Goal: Task Accomplishment & Management: Manage account settings

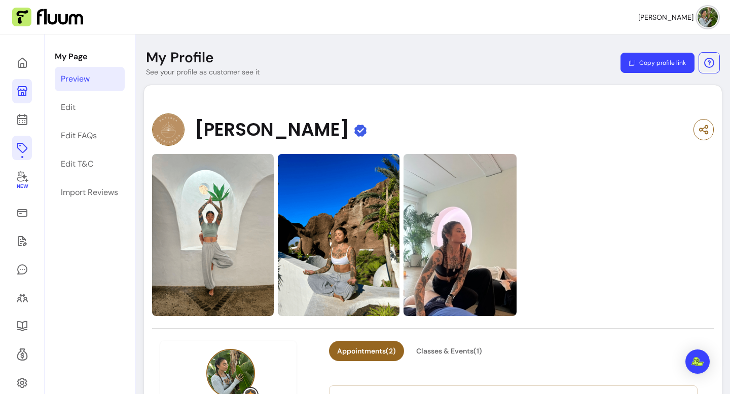
click at [24, 151] on icon at bounding box center [22, 148] width 10 height 10
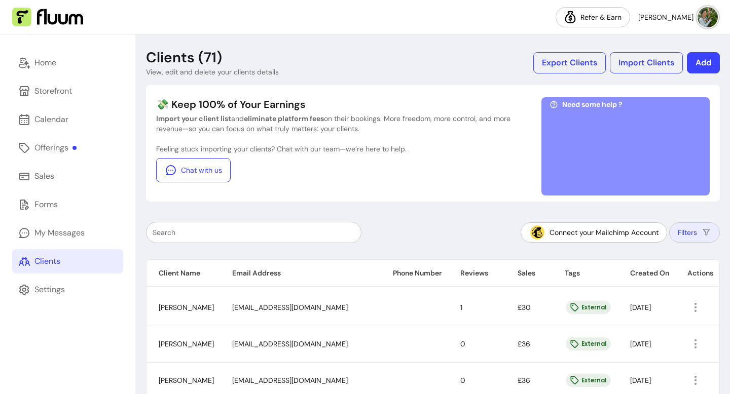
click at [703, 240] on button "Filters" at bounding box center [694, 233] width 51 height 20
click at [698, 230] on button "Filters" at bounding box center [694, 233] width 51 height 20
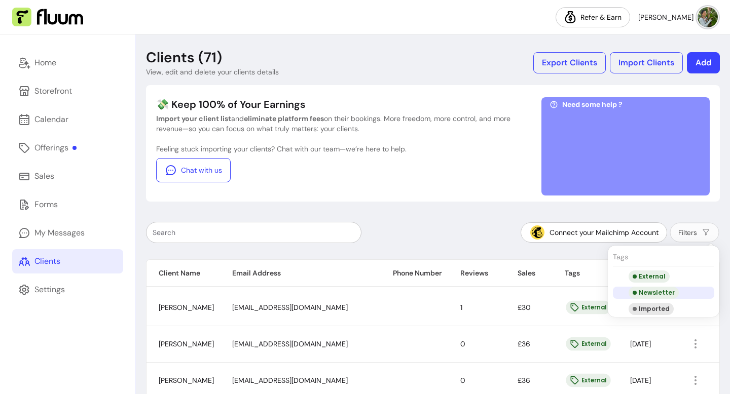
click at [651, 293] on div "Newsletter" at bounding box center [654, 293] width 50 height 12
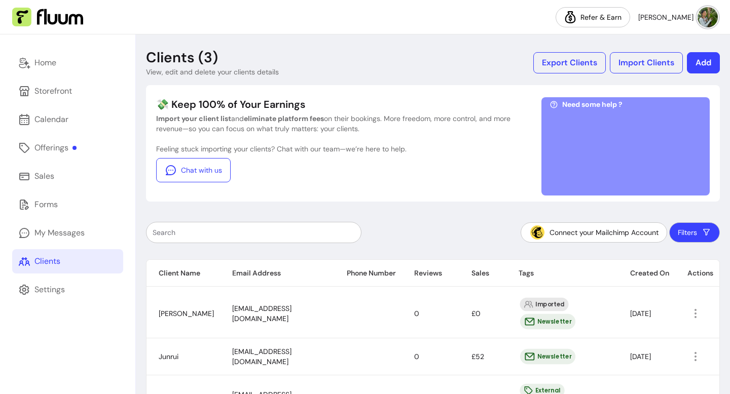
click at [373, 195] on div "💸 Keep 100% of Your Earnings Import your client list and eliminate platform fee…" at bounding box center [333, 146] width 355 height 98
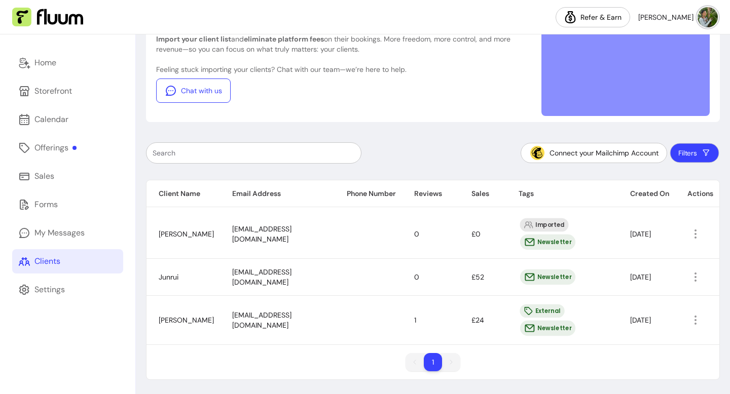
click at [689, 158] on button "Filters" at bounding box center [694, 153] width 49 height 20
click at [444, 153] on div "Connect your Mailchimp Account Filters" at bounding box center [433, 152] width 574 height 21
drag, startPoint x: 311, startPoint y: 320, endPoint x: 299, endPoint y: 317, distance: 12.5
click at [299, 316] on td "yousufp@gmail.com" at bounding box center [277, 320] width 115 height 49
click at [696, 150] on button "Filters" at bounding box center [694, 153] width 51 height 20
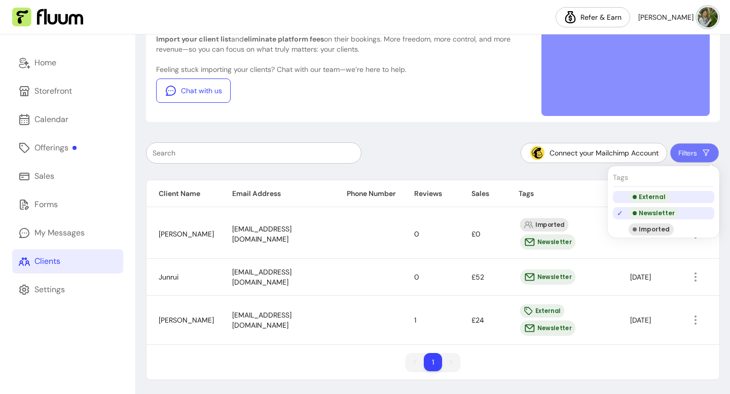
click at [656, 201] on div "External" at bounding box center [649, 197] width 41 height 12
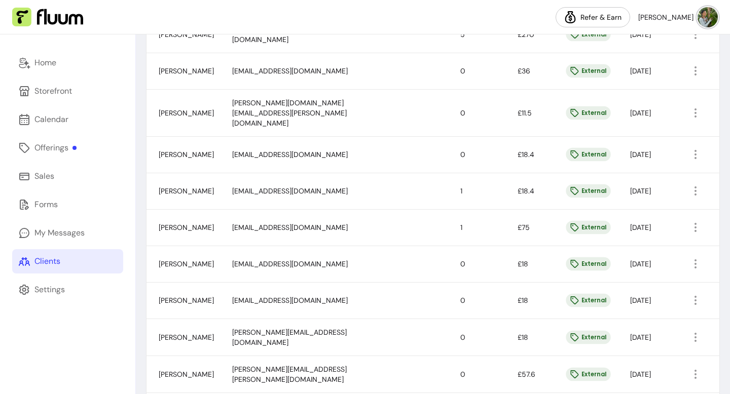
scroll to position [684, 0]
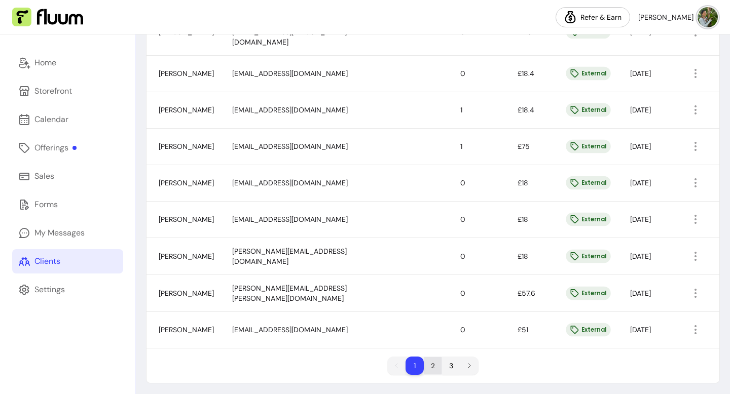
click at [429, 362] on li "2" at bounding box center [433, 366] width 18 height 18
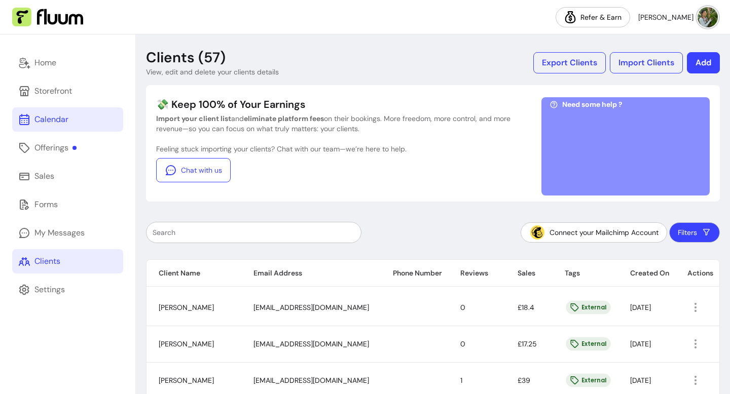
click at [62, 115] on div "Calendar" at bounding box center [51, 120] width 34 height 12
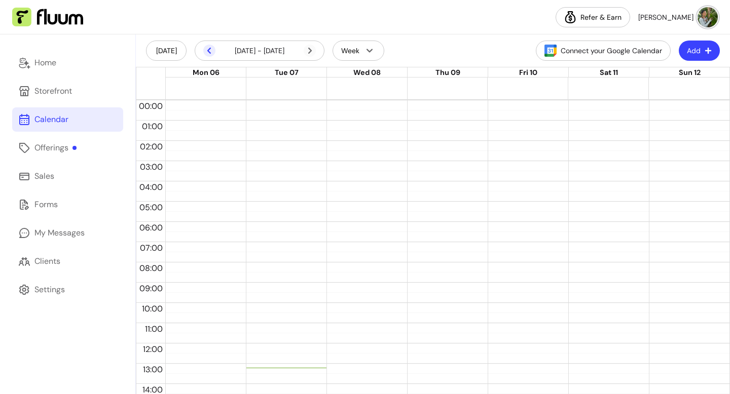
click at [207, 48] on icon at bounding box center [209, 51] width 12 height 12
click at [209, 50] on icon at bounding box center [209, 51] width 12 height 12
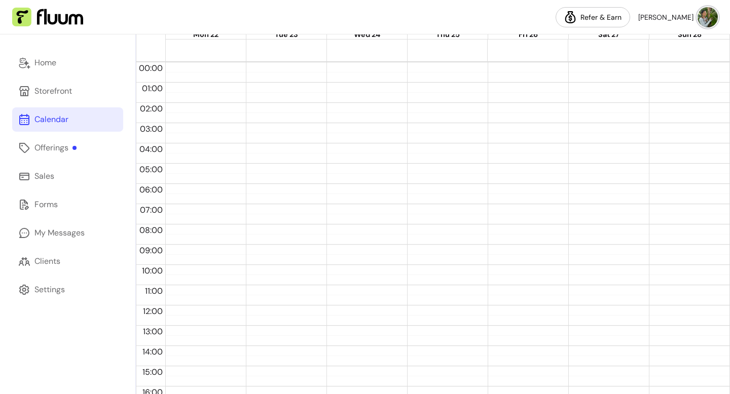
scroll to position [193, 0]
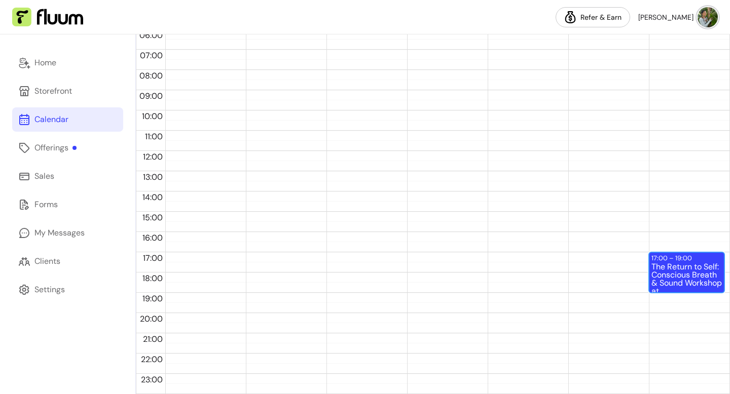
click at [685, 274] on div "The Return to Self: Conscious Breath & Sound Workshop at Wellnest (6 / 14)" at bounding box center [686, 277] width 70 height 29
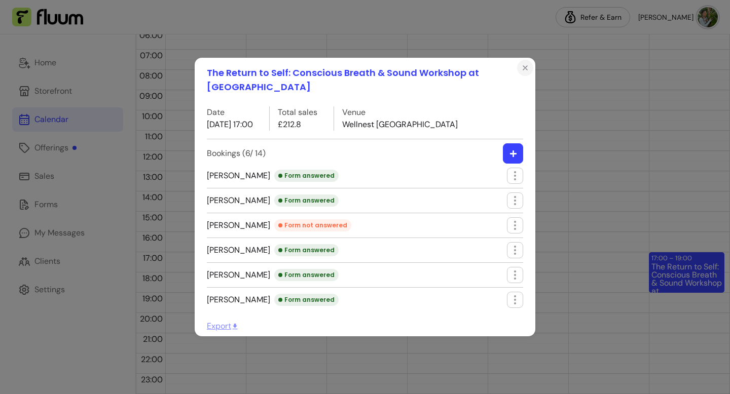
click at [524, 72] on icon "Close" at bounding box center [525, 68] width 8 height 8
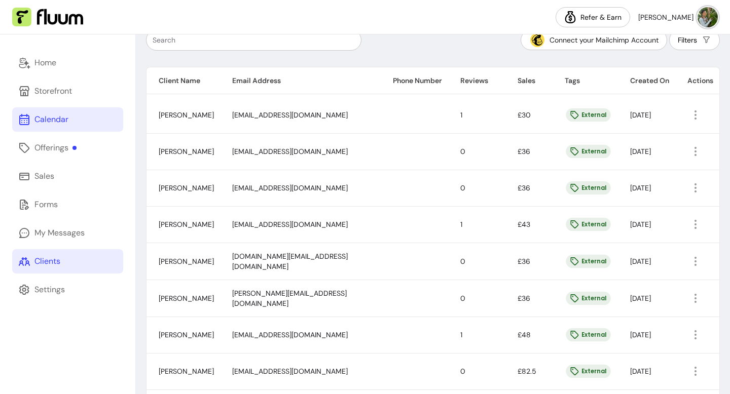
click at [69, 130] on link "Calendar" at bounding box center [67, 119] width 111 height 24
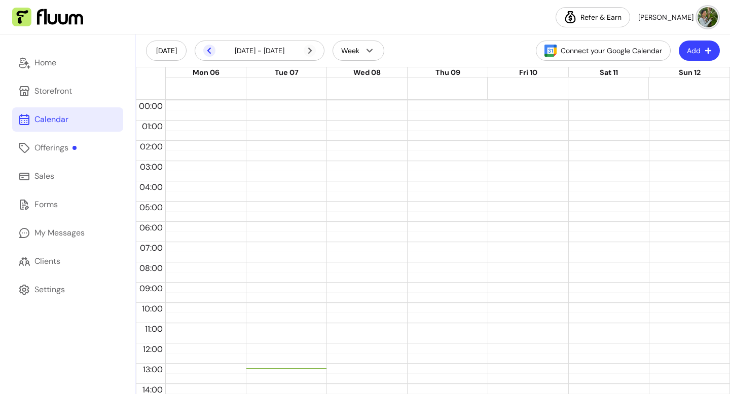
click at [205, 54] on icon at bounding box center [209, 51] width 12 height 12
click at [210, 52] on icon at bounding box center [209, 51] width 12 height 12
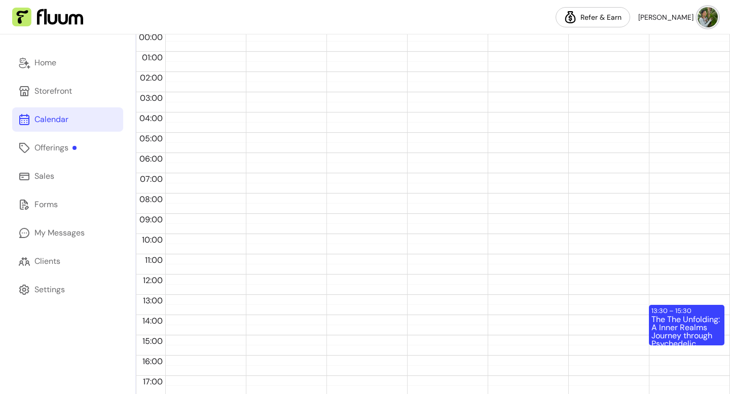
scroll to position [172, 0]
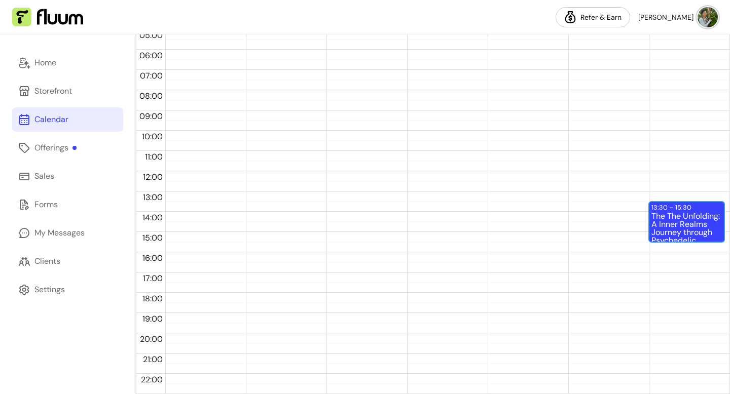
click at [709, 223] on div "The The Unfolding: A Inner Realms Journey through Psychedelic Breathwork & Soun…" at bounding box center [686, 226] width 70 height 29
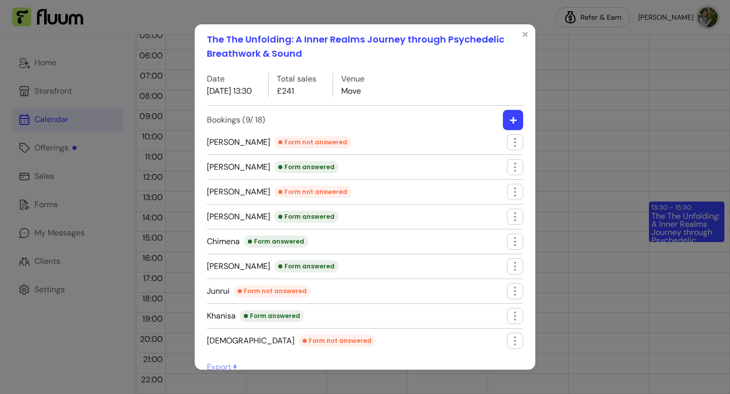
scroll to position [8, 0]
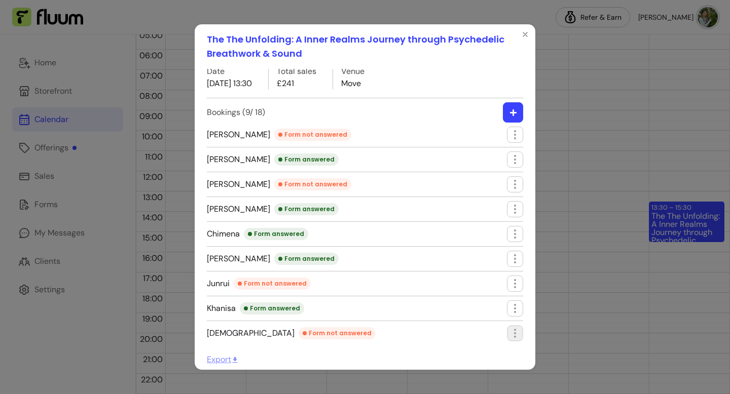
click at [513, 328] on icon "button" at bounding box center [515, 333] width 12 height 12
click at [467, 352] on span "Edit booking" at bounding box center [478, 357] width 74 height 10
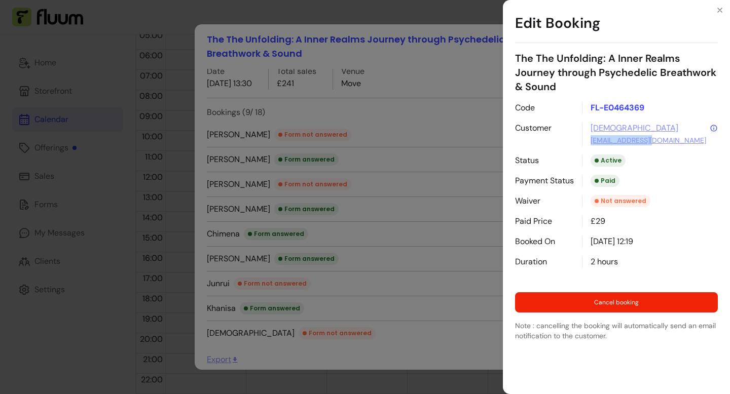
drag, startPoint x: 674, startPoint y: 140, endPoint x: 589, endPoint y: 140, distance: 84.7
click at [589, 140] on div "Iman imanvelji@me.com" at bounding box center [650, 134] width 136 height 24
copy link "imanvelji@me.com"
